Goal: Information Seeking & Learning: Learn about a topic

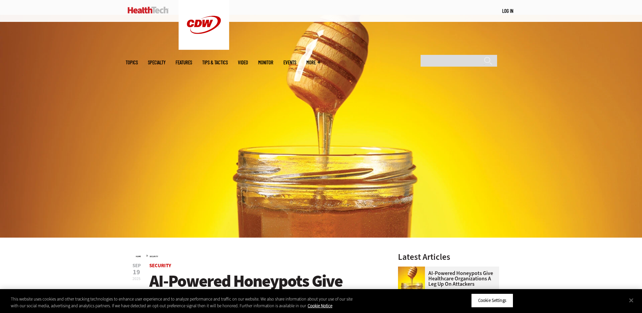
scroll to position [101, 0]
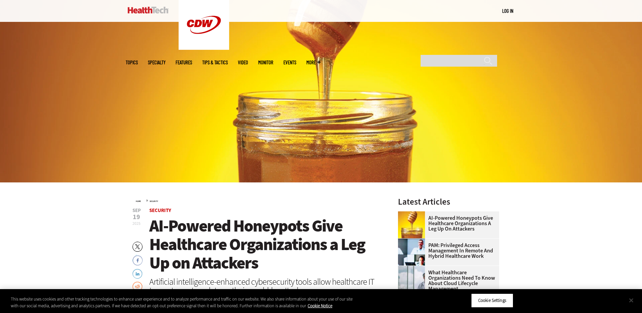
drag, startPoint x: 629, startPoint y: 305, endPoint x: 632, endPoint y: 304, distance: 3.5
click at [629, 305] on button "Close" at bounding box center [631, 300] width 15 height 15
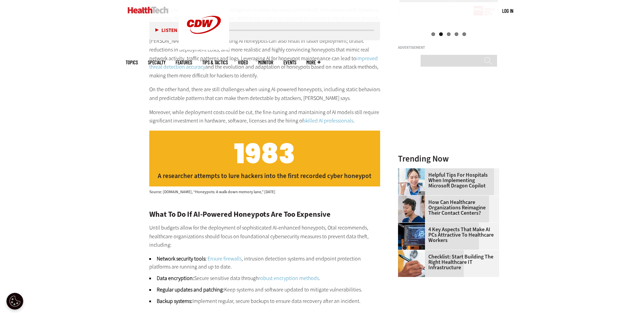
scroll to position [876, 0]
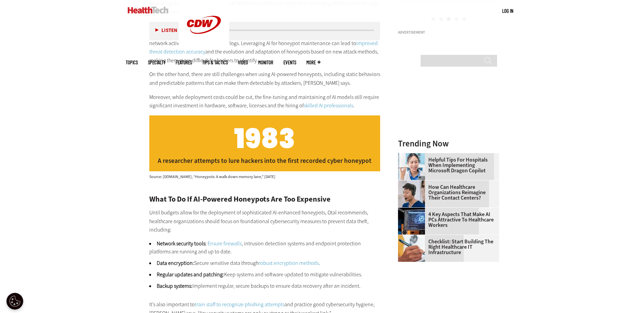
click at [438, 187] on link "How Can Healthcare Organizations Reimagine Their Contact Centers?" at bounding box center [446, 193] width 97 height 16
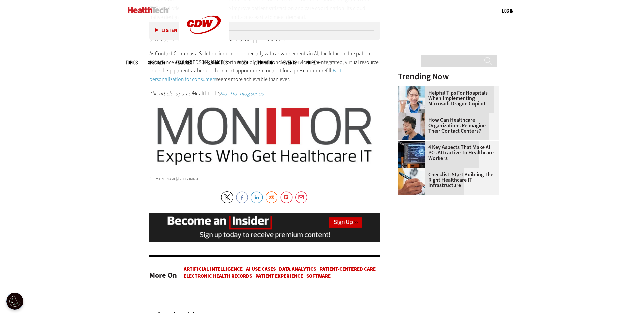
scroll to position [943, 0]
click at [243, 193] on link "Facebook" at bounding box center [242, 197] width 12 height 12
